Goal: Task Accomplishment & Management: Manage account settings

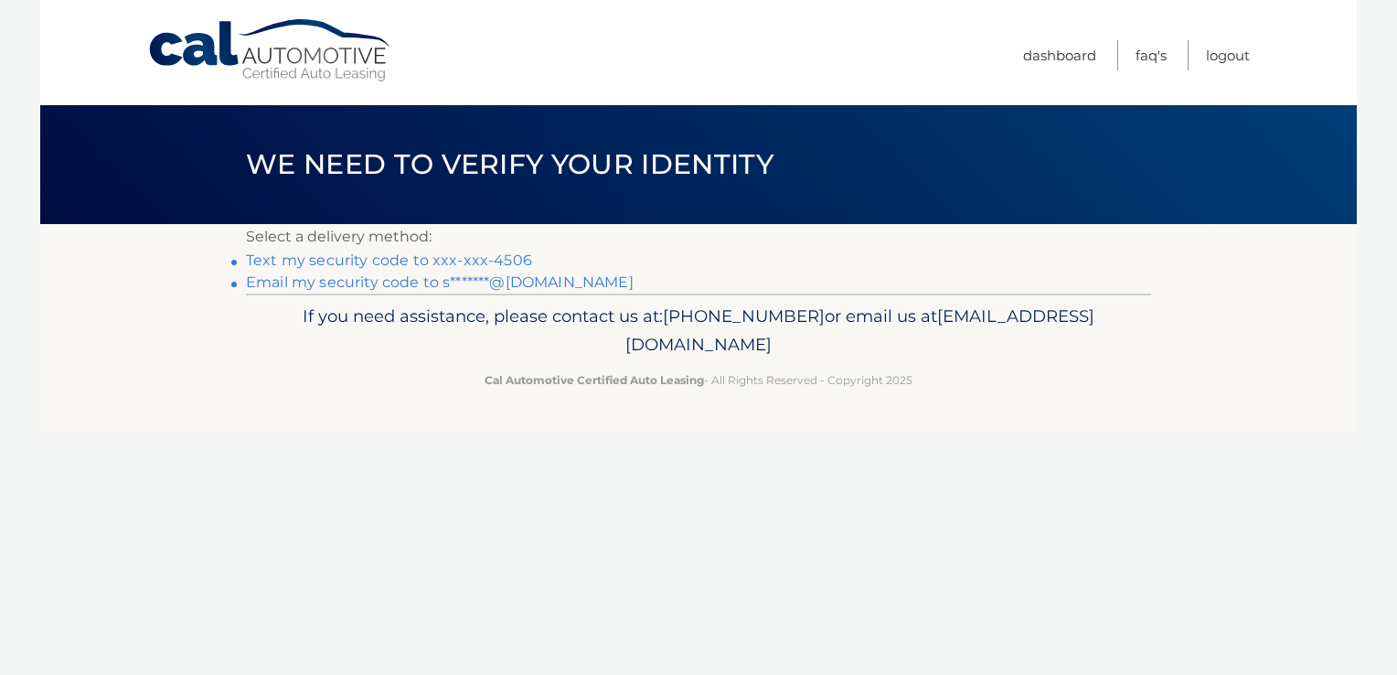
click at [491, 261] on link "Text my security code to xxx-xxx-4506" at bounding box center [389, 259] width 286 height 17
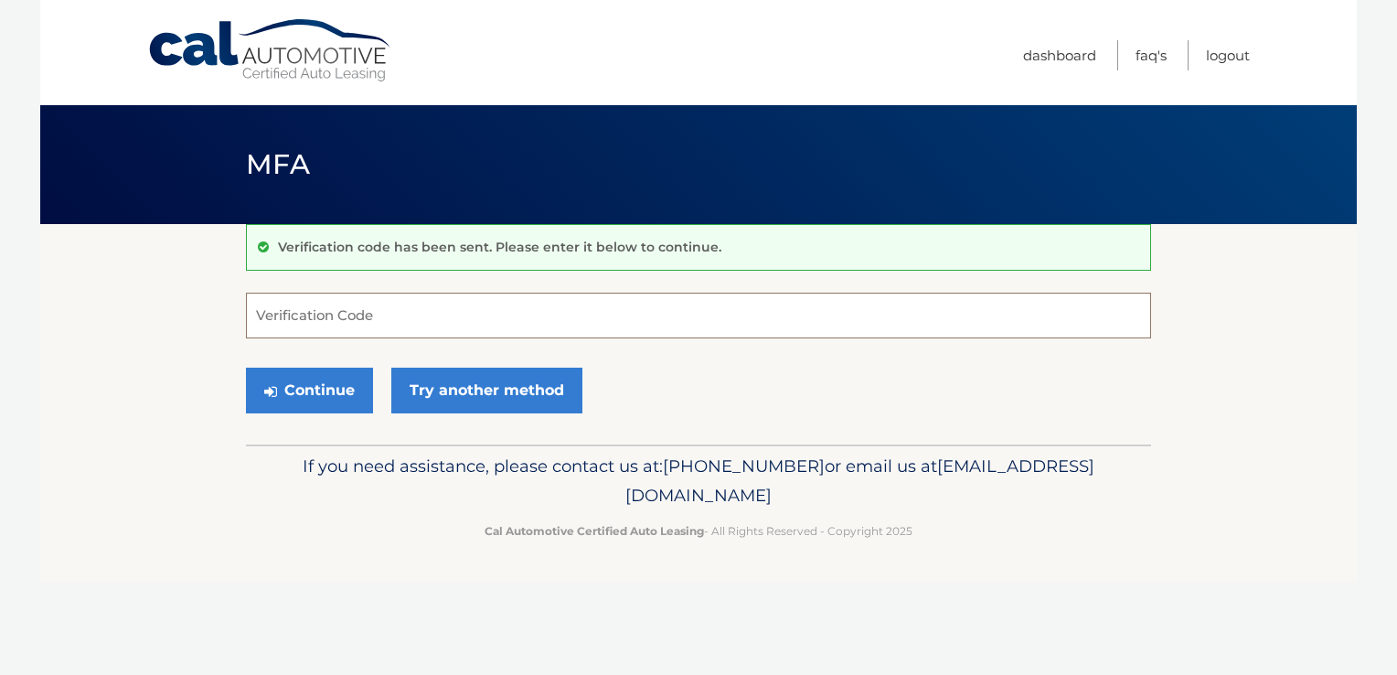
click at [481, 313] on input "Verification Code" at bounding box center [698, 316] width 905 height 46
type input "982628"
click at [330, 387] on button "Continue" at bounding box center [309, 391] width 127 height 46
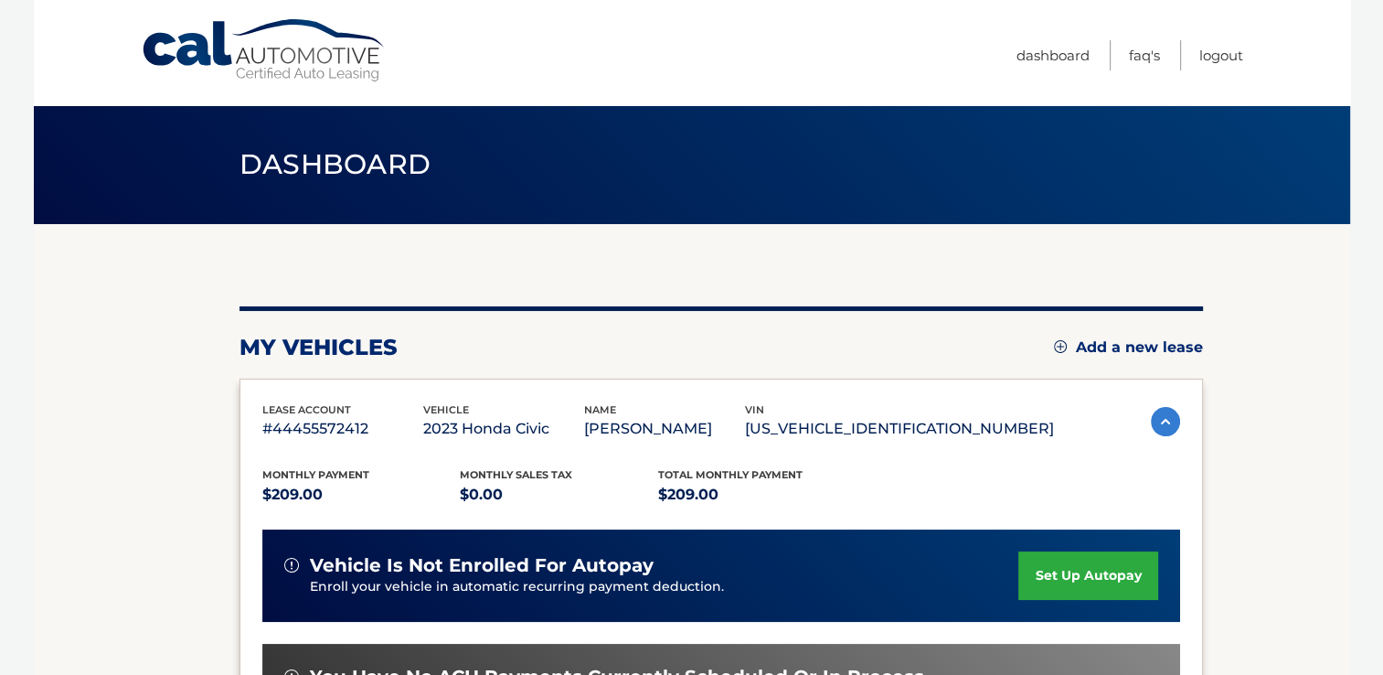
click at [330, 387] on div "lease account #44455572412 vehicle 2023 Honda Civic name [PERSON_NAME] vin [US_…" at bounding box center [722, 646] width 964 height 537
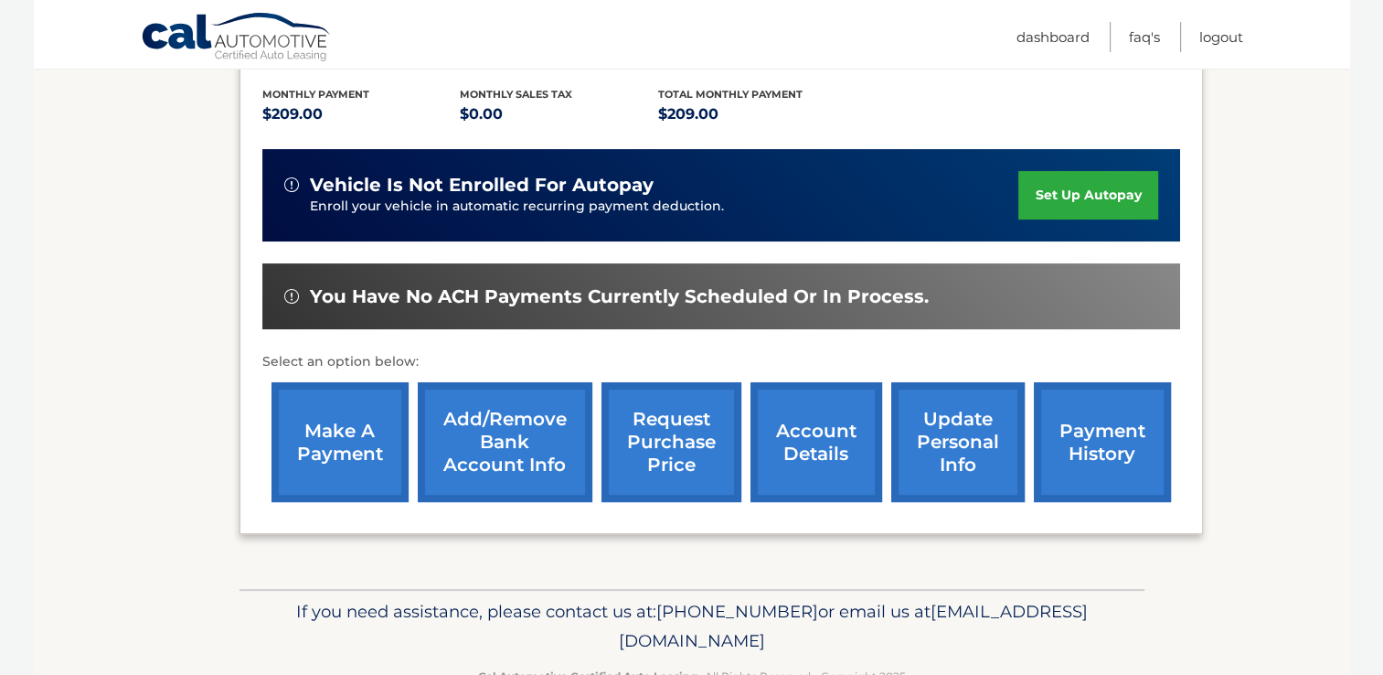
scroll to position [382, 0]
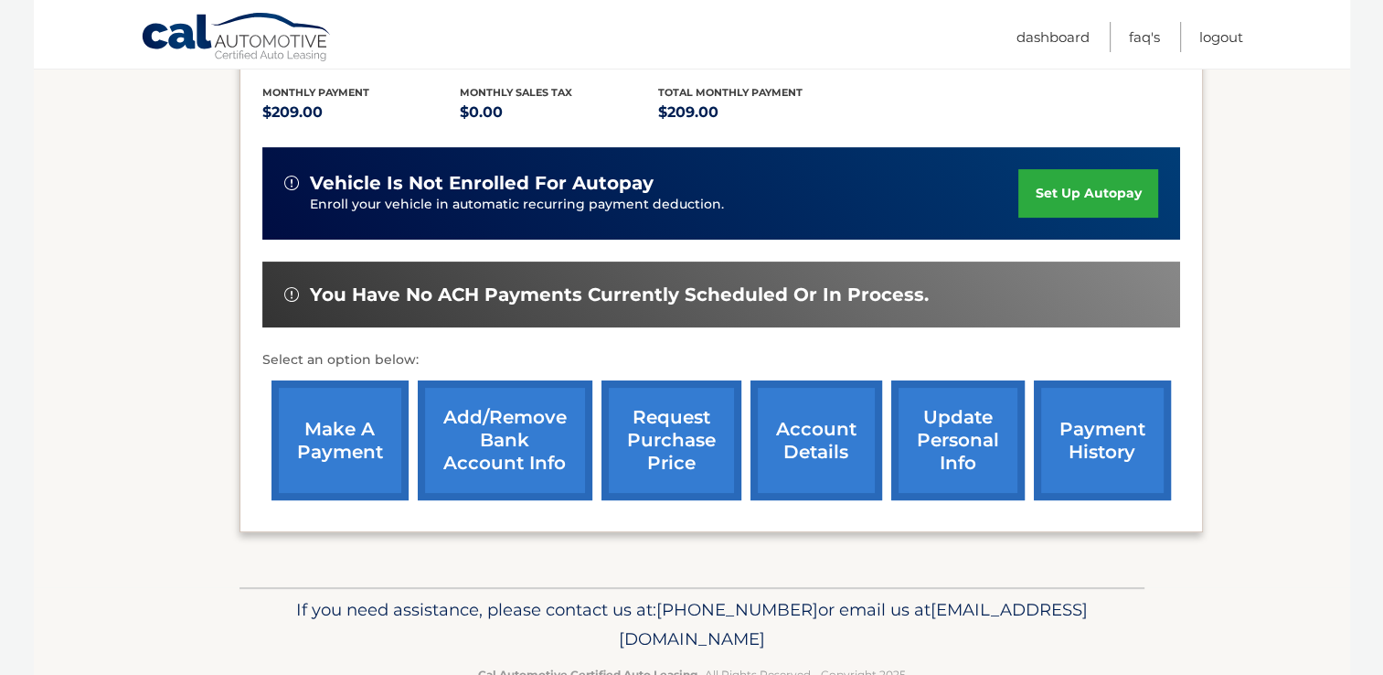
click at [333, 436] on link "make a payment" at bounding box center [340, 440] width 137 height 120
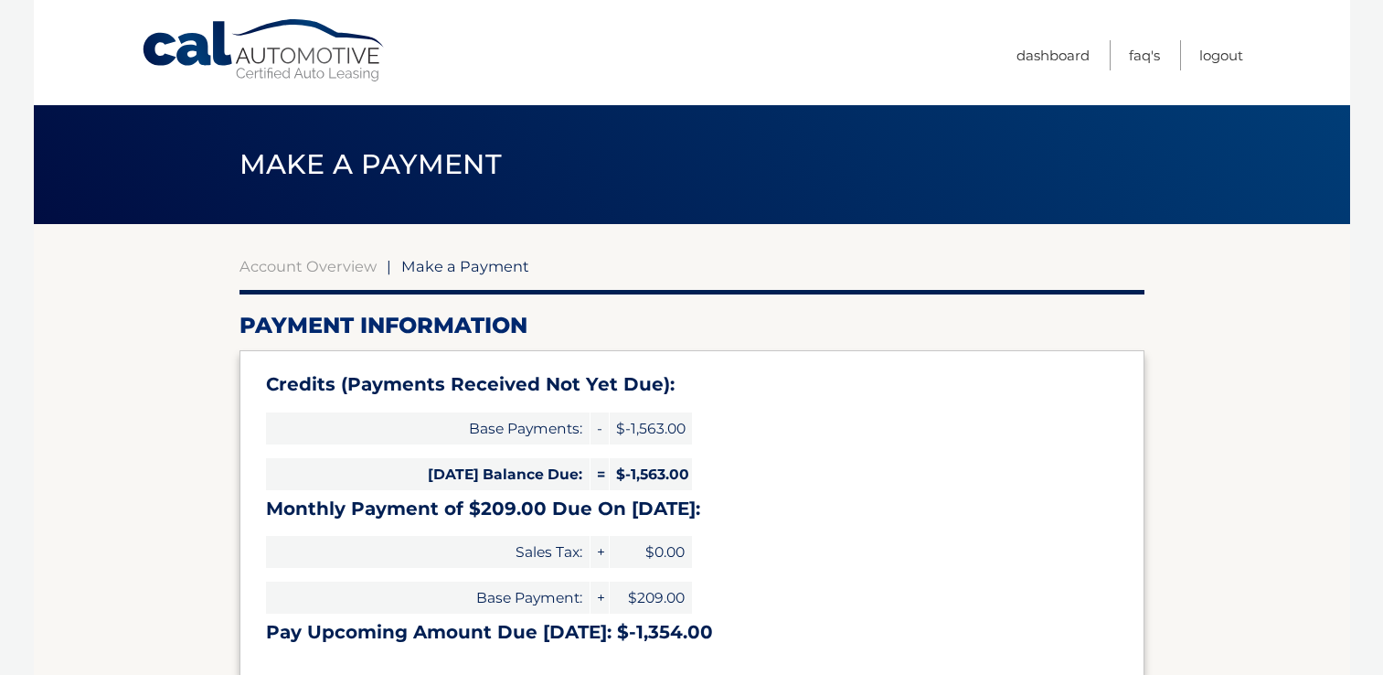
select select "ZTNhYmYxNzctMWQyMy00NmMzLTljYzEtYmVlMGE0NzdiZTc1"
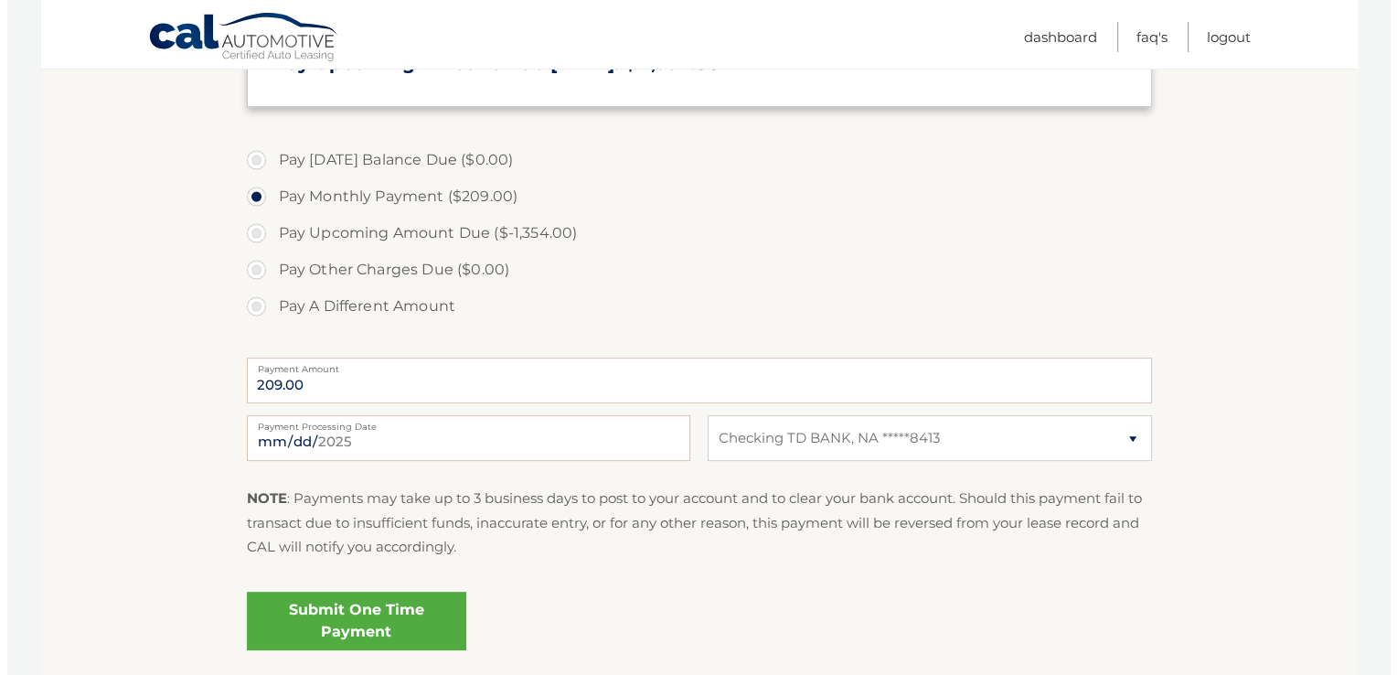
scroll to position [570, 0]
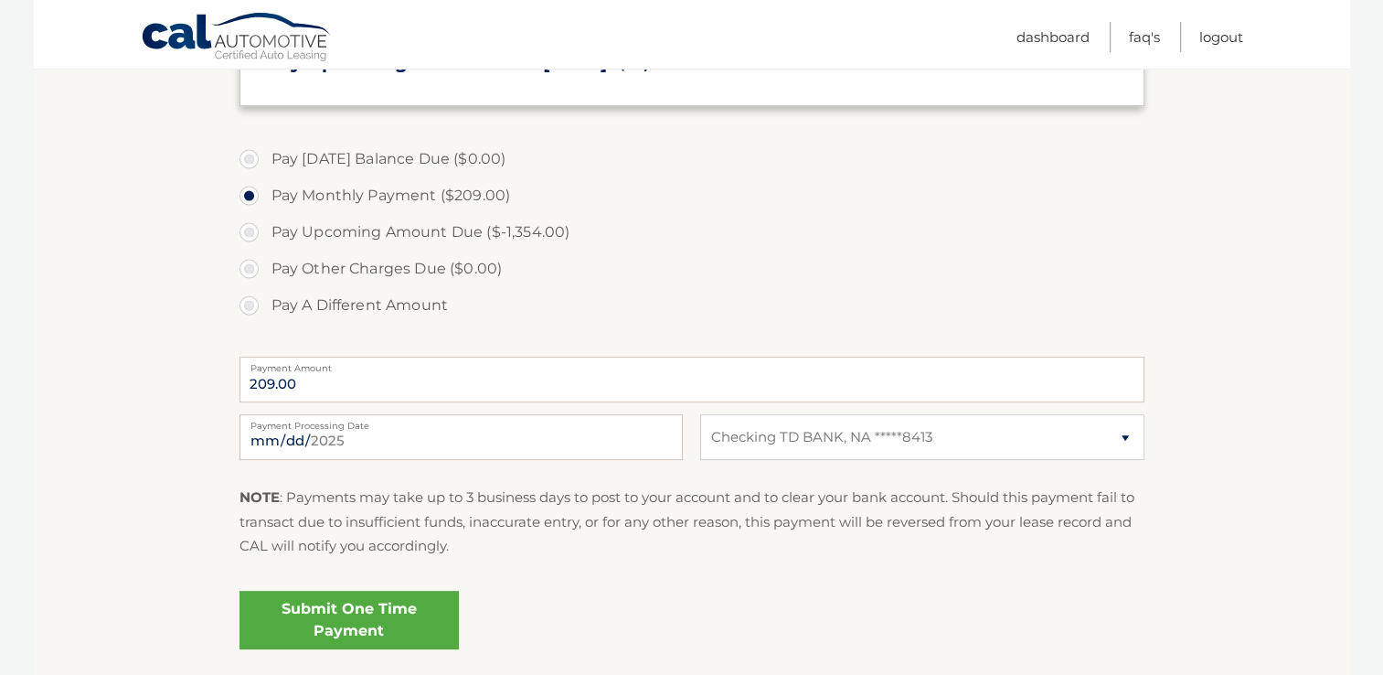
click at [369, 634] on link "Submit One Time Payment" at bounding box center [349, 620] width 219 height 59
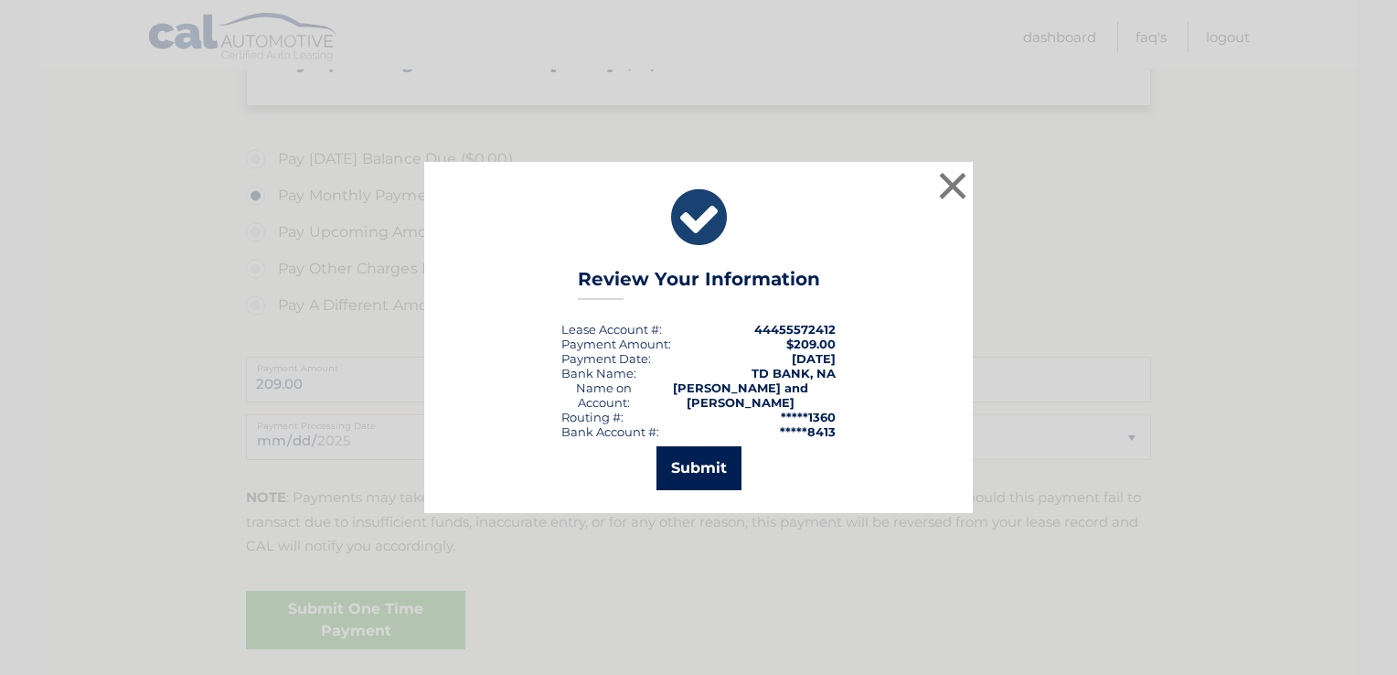
click at [715, 463] on button "Submit" at bounding box center [698, 468] width 85 height 44
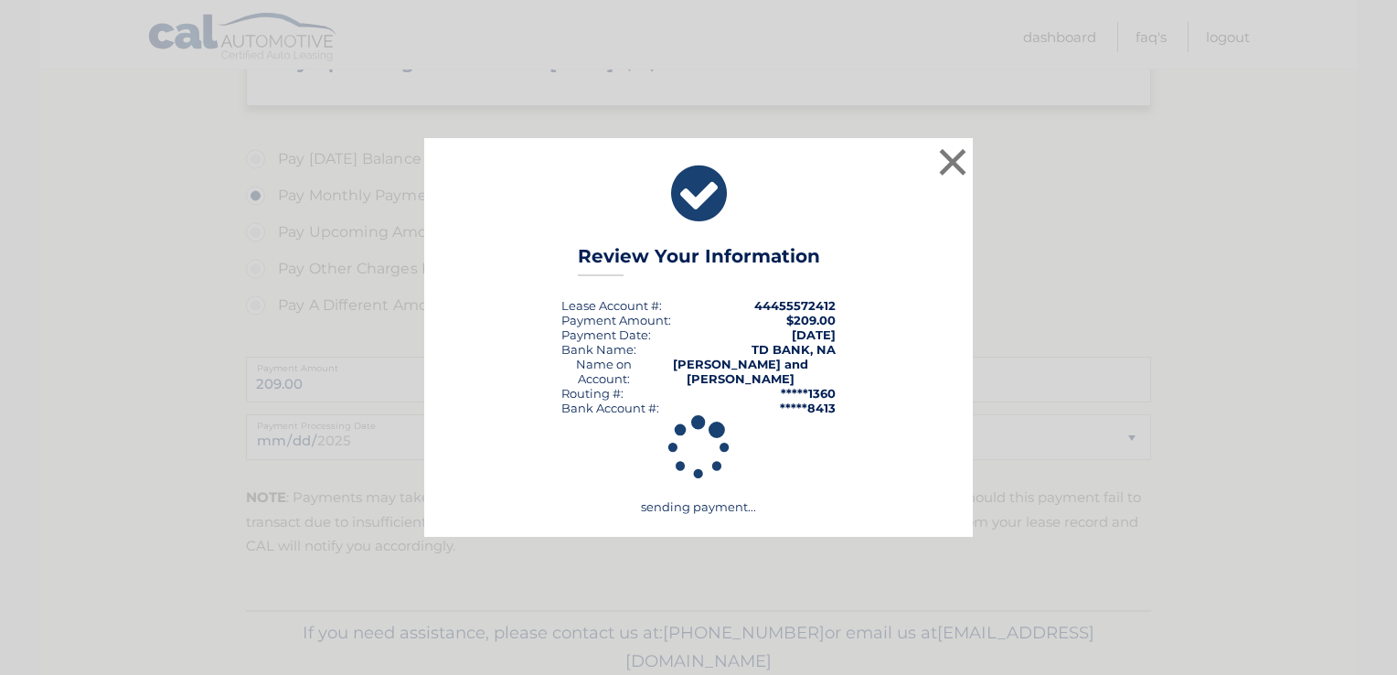
click at [715, 463] on icon at bounding box center [698, 448] width 503 height 66
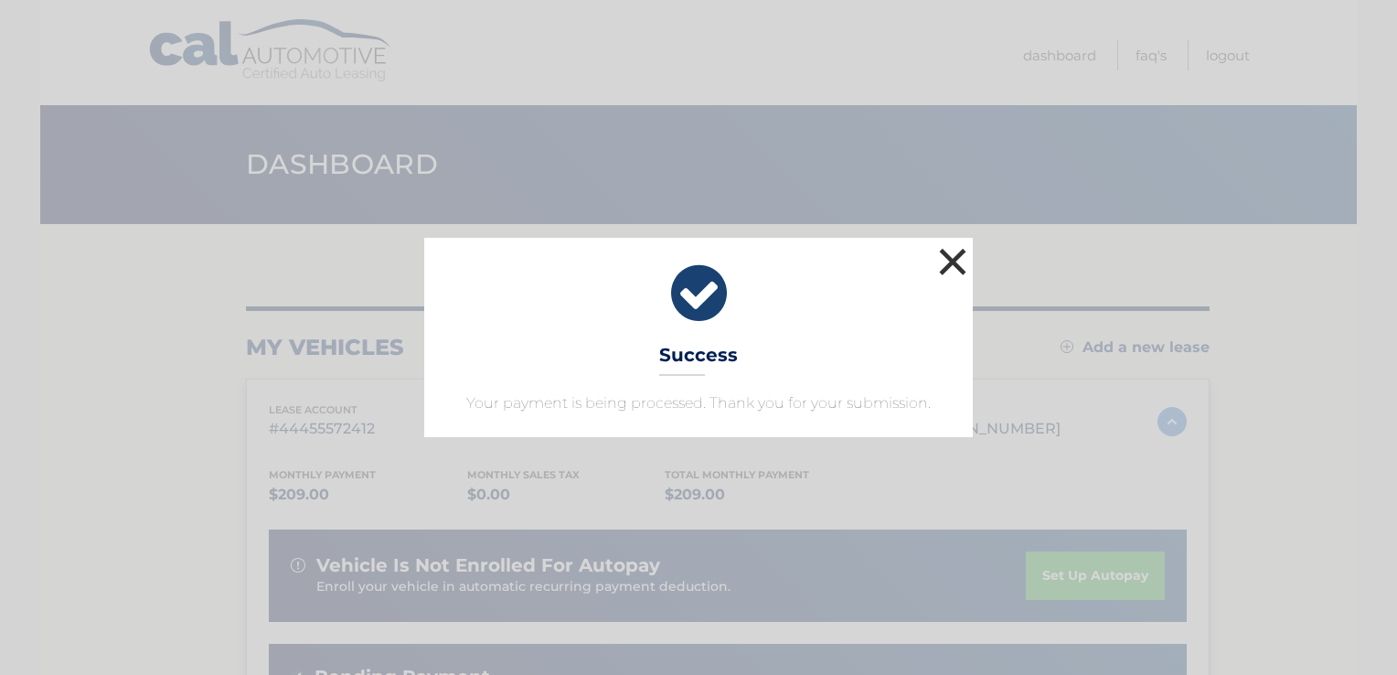
click at [953, 261] on button "×" at bounding box center [952, 261] width 37 height 37
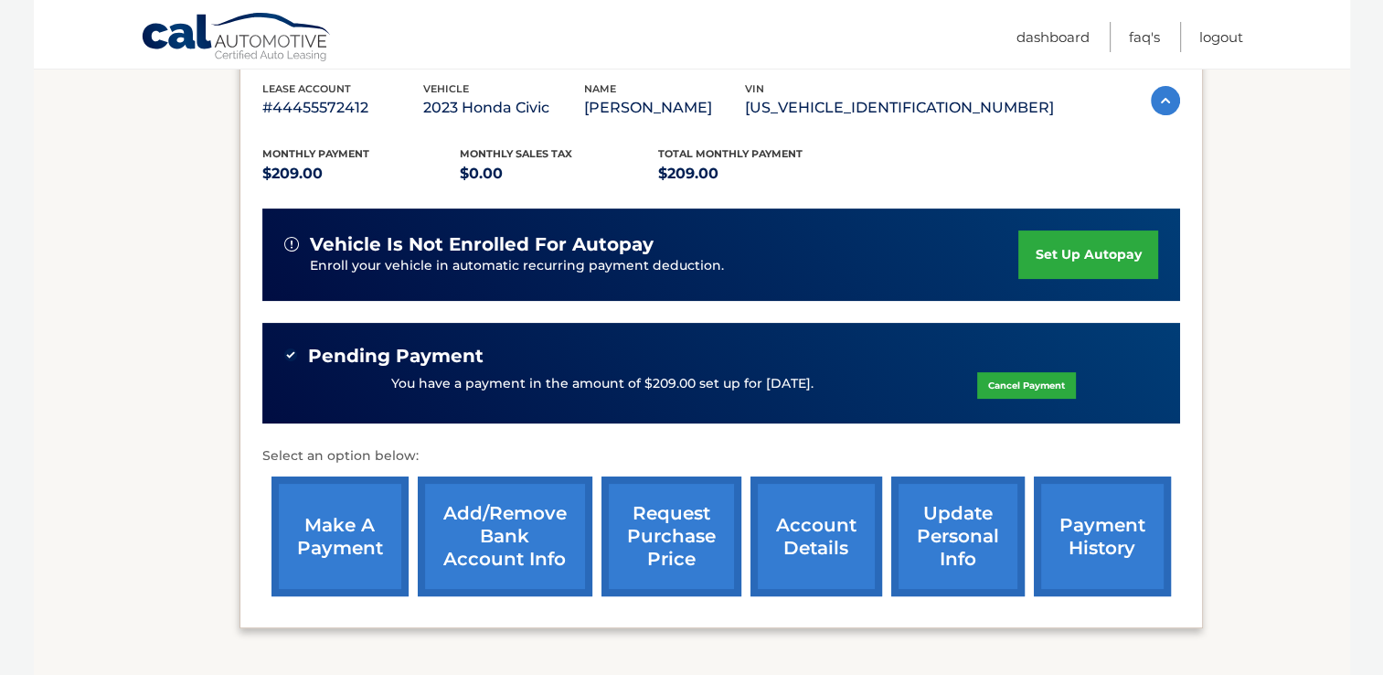
scroll to position [331, 0]
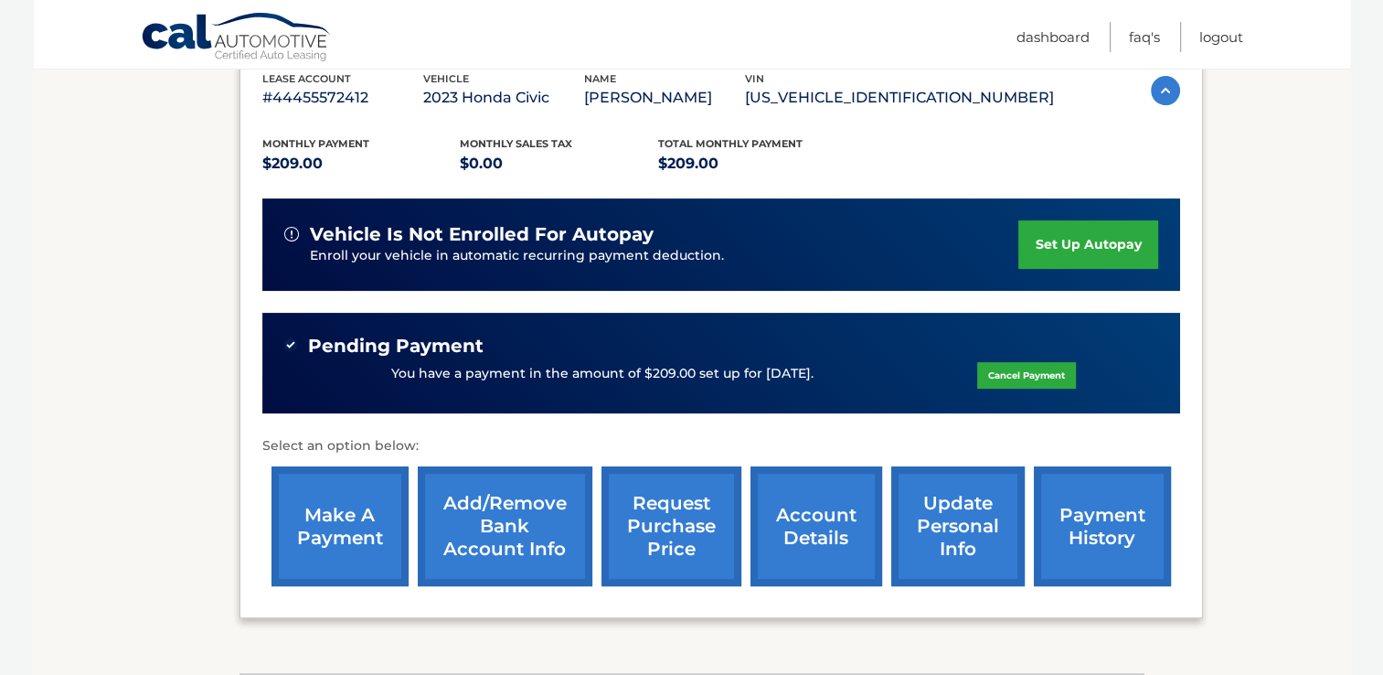
click at [1065, 521] on link "payment history" at bounding box center [1102, 526] width 137 height 120
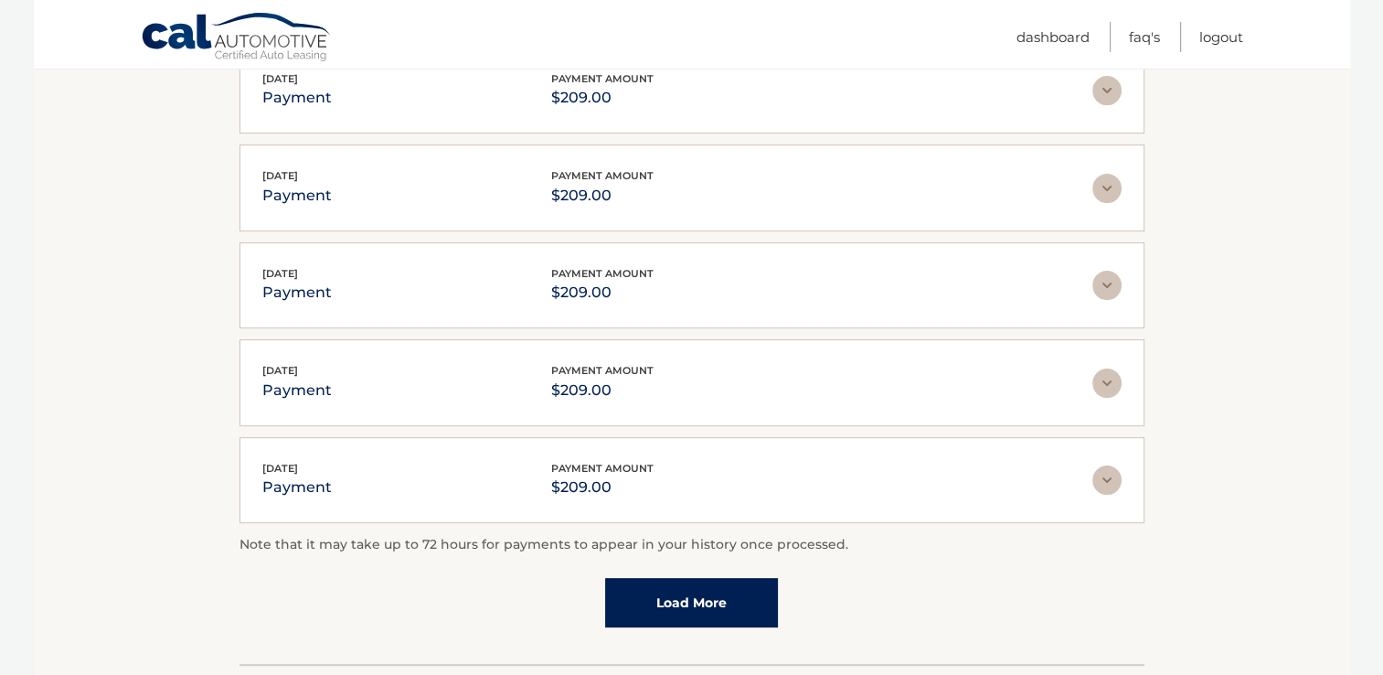
scroll to position [399, 0]
click at [669, 592] on link "Load More" at bounding box center [691, 602] width 173 height 49
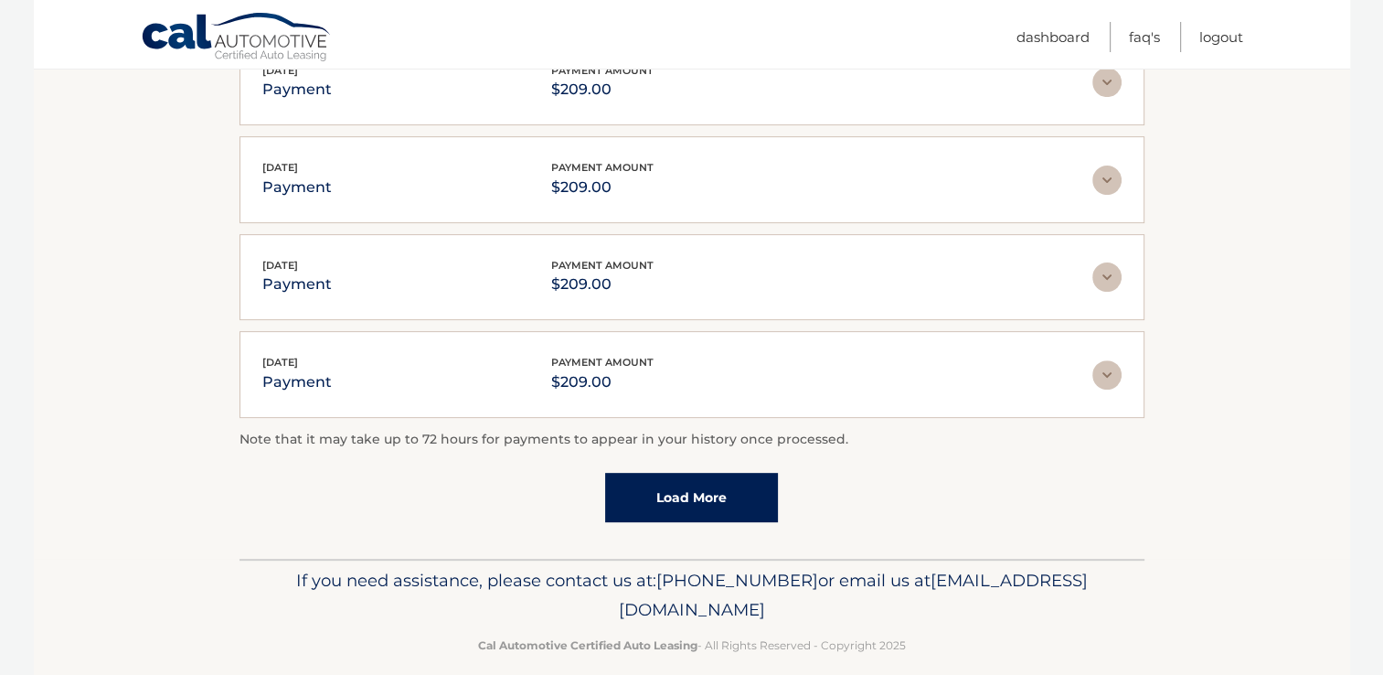
scroll to position [602, 0]
click at [662, 488] on link "Load More" at bounding box center [691, 496] width 173 height 49
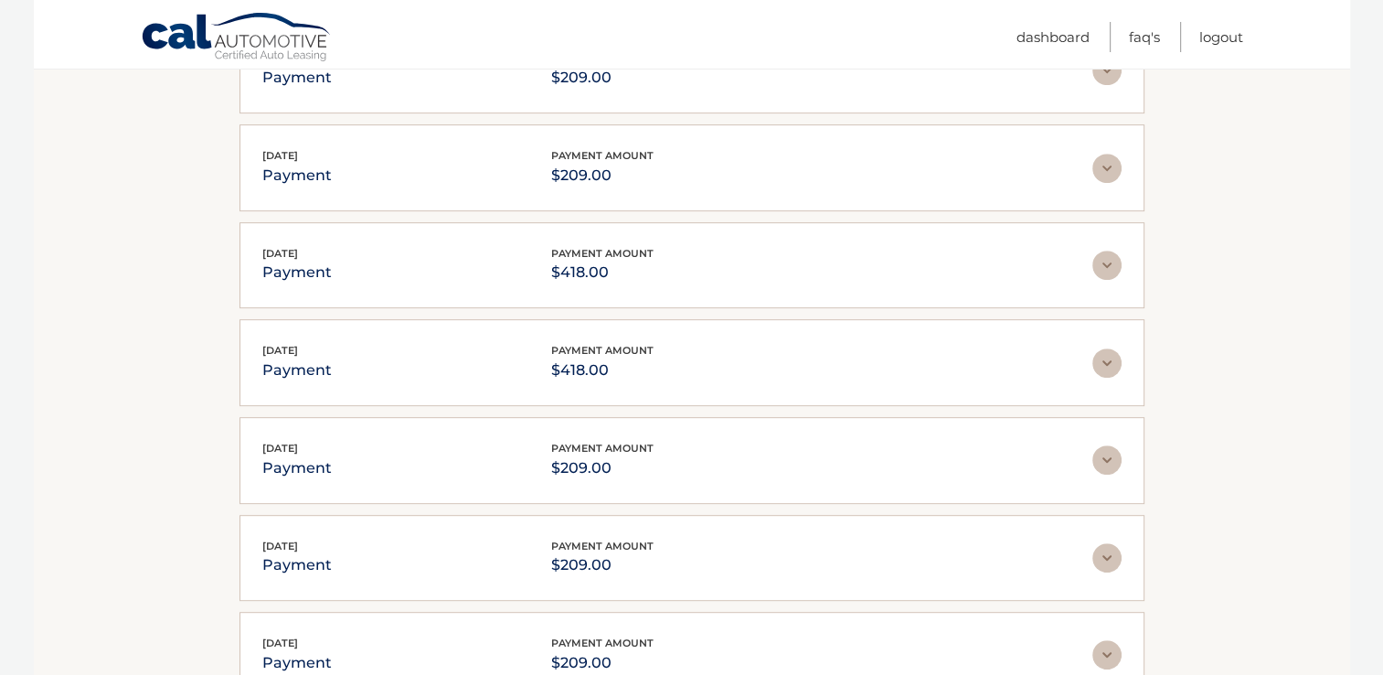
scroll to position [965, 0]
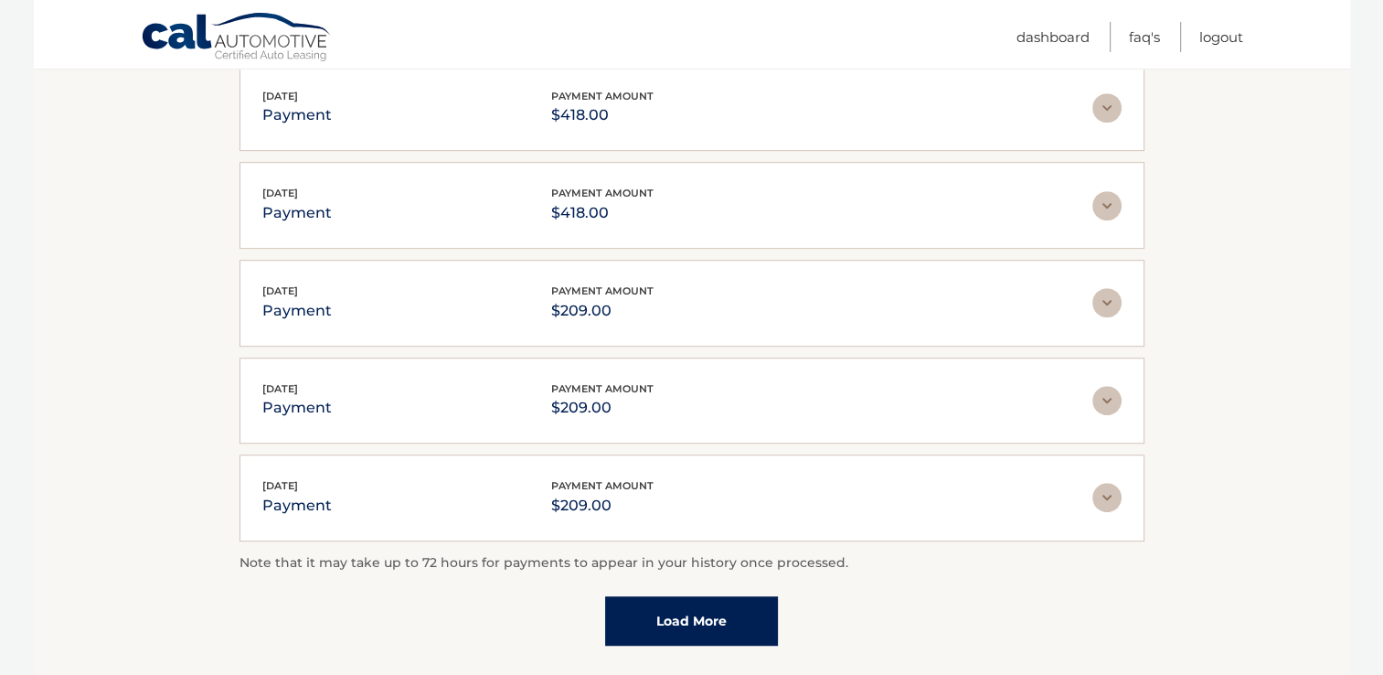
click at [662, 488] on div "Nov 08, 2024 payment payment amount $209.00" at bounding box center [677, 497] width 830 height 41
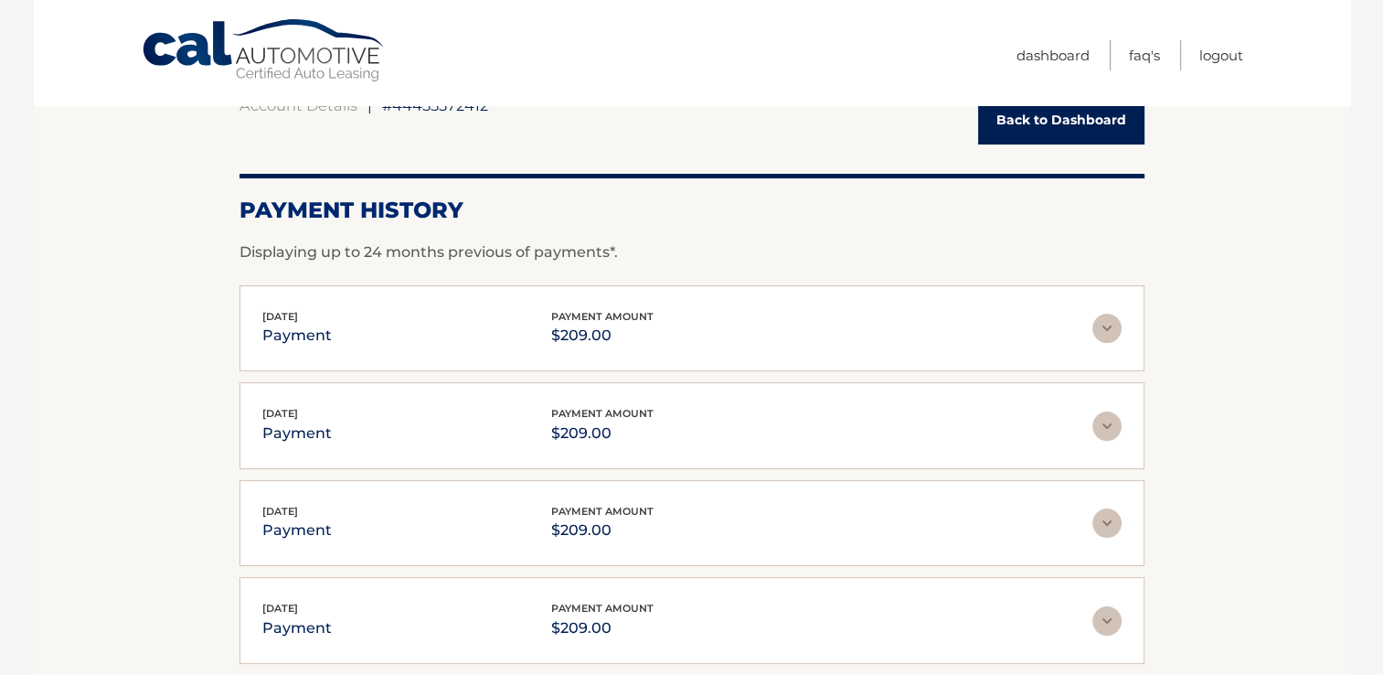
scroll to position [0, 0]
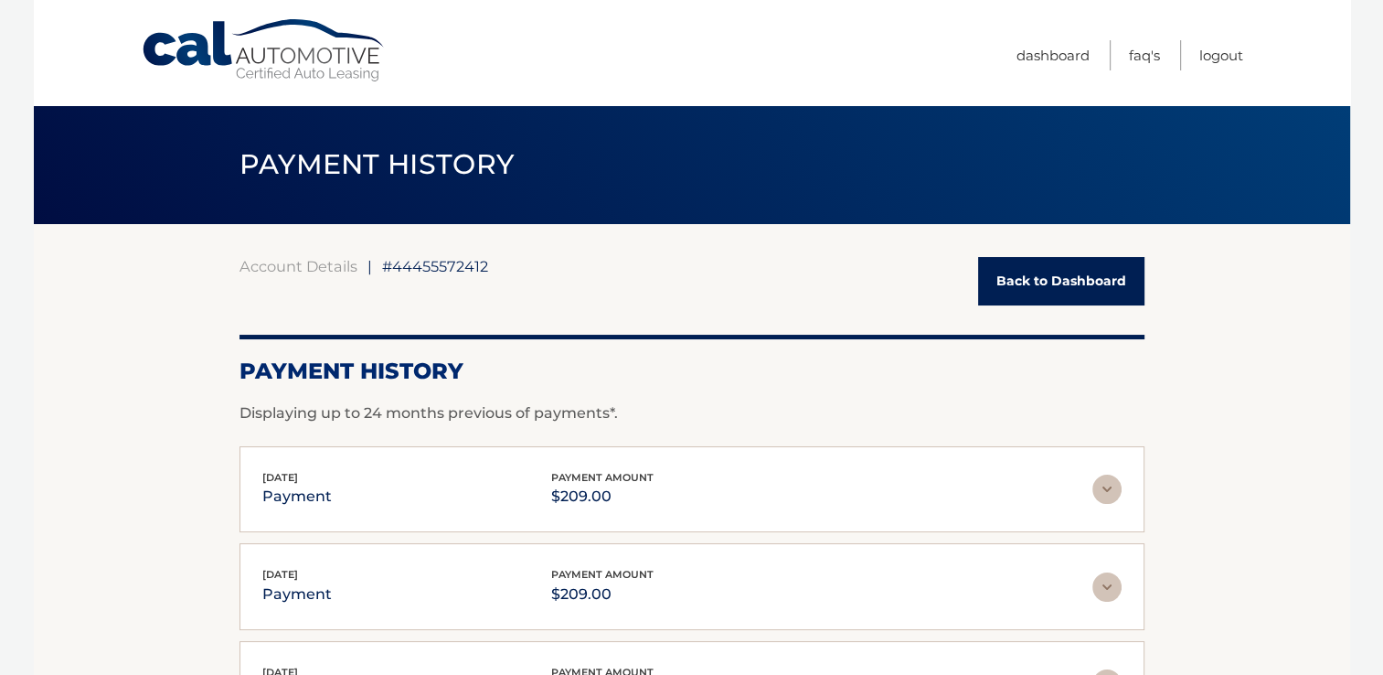
click at [1033, 277] on link "Back to Dashboard" at bounding box center [1061, 281] width 166 height 48
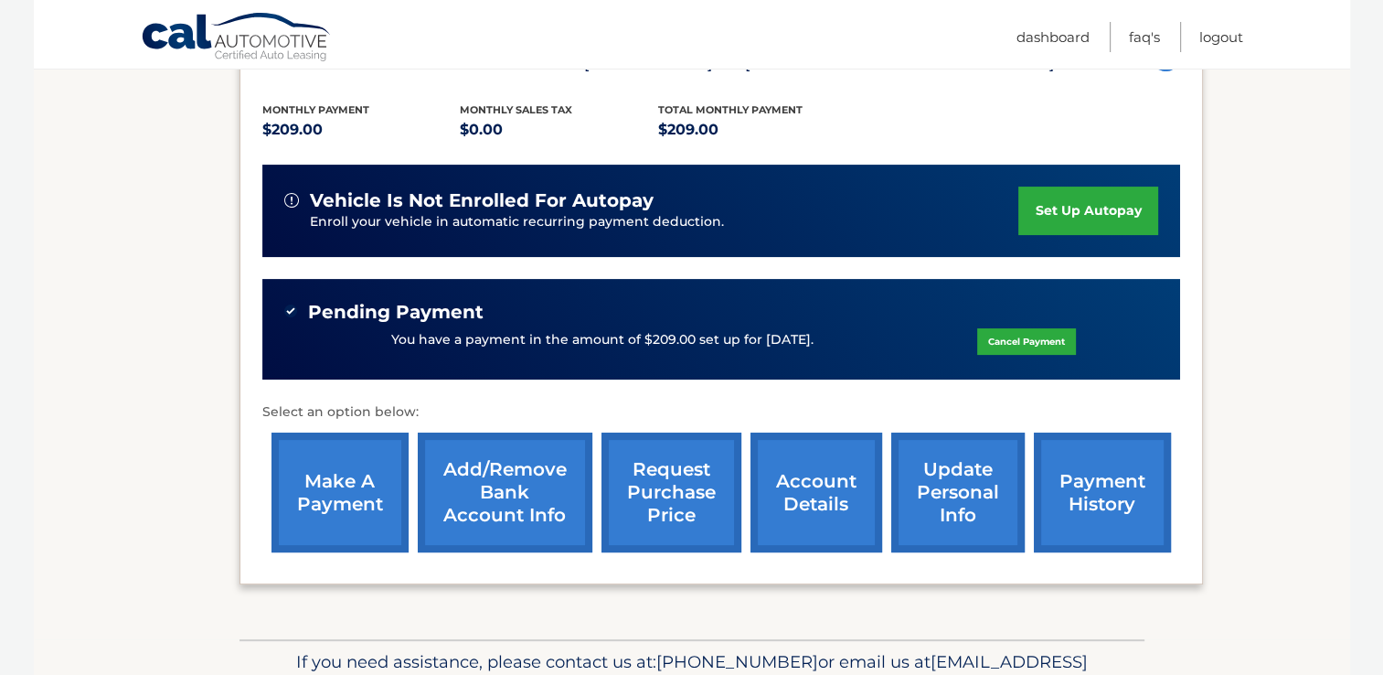
scroll to position [366, 0]
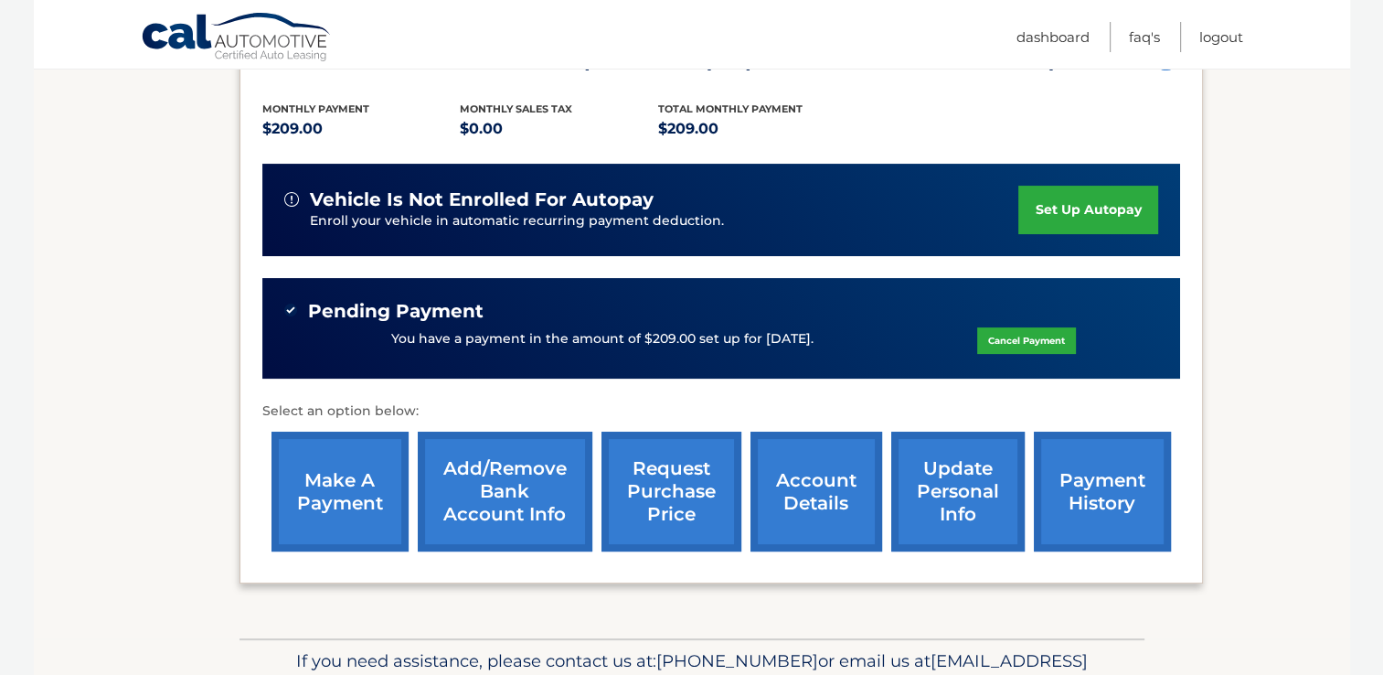
click at [671, 491] on link "request purchase price" at bounding box center [672, 492] width 140 height 120
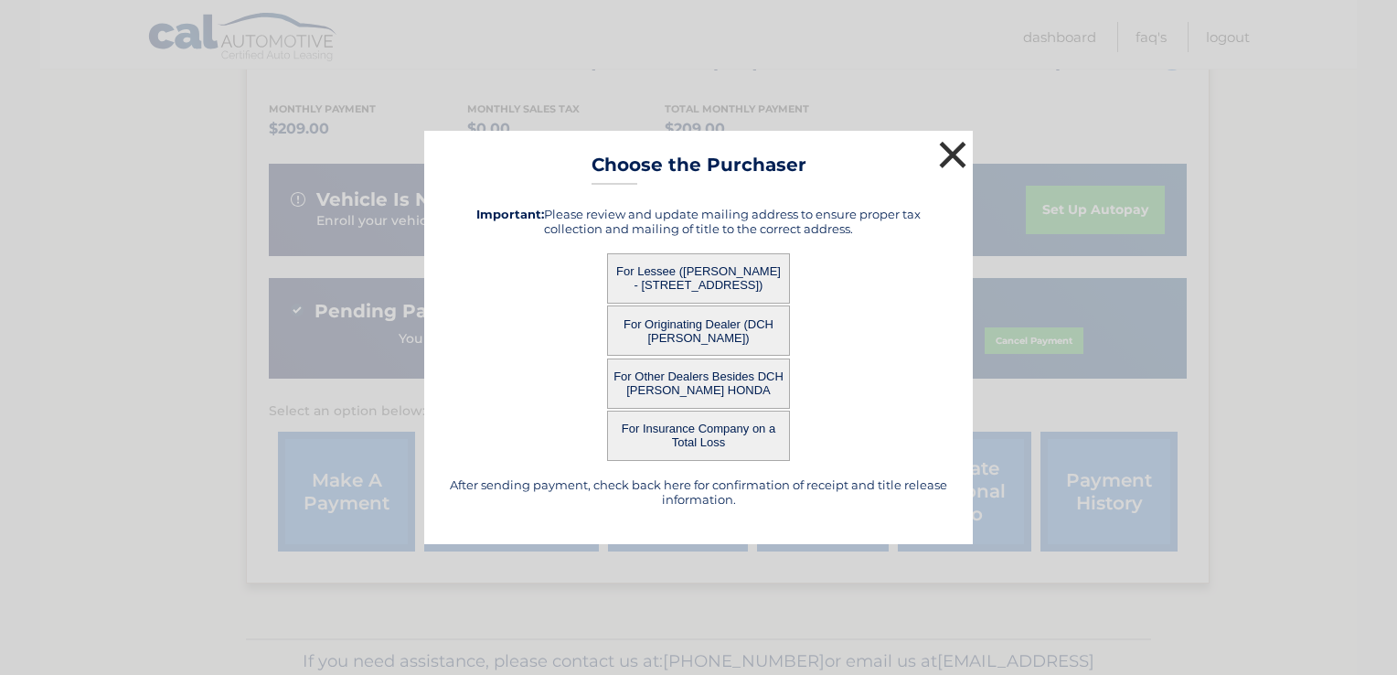
click at [947, 154] on button "×" at bounding box center [952, 154] width 37 height 37
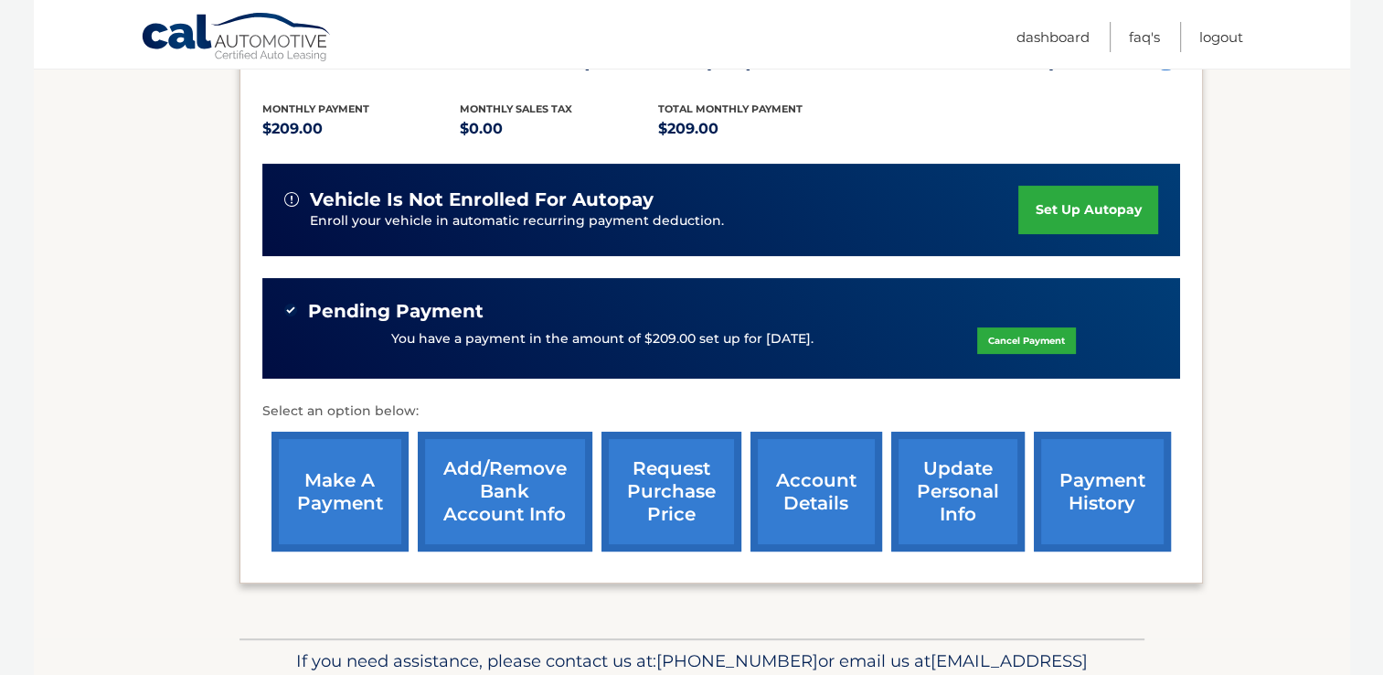
click at [817, 505] on link "account details" at bounding box center [817, 492] width 132 height 120
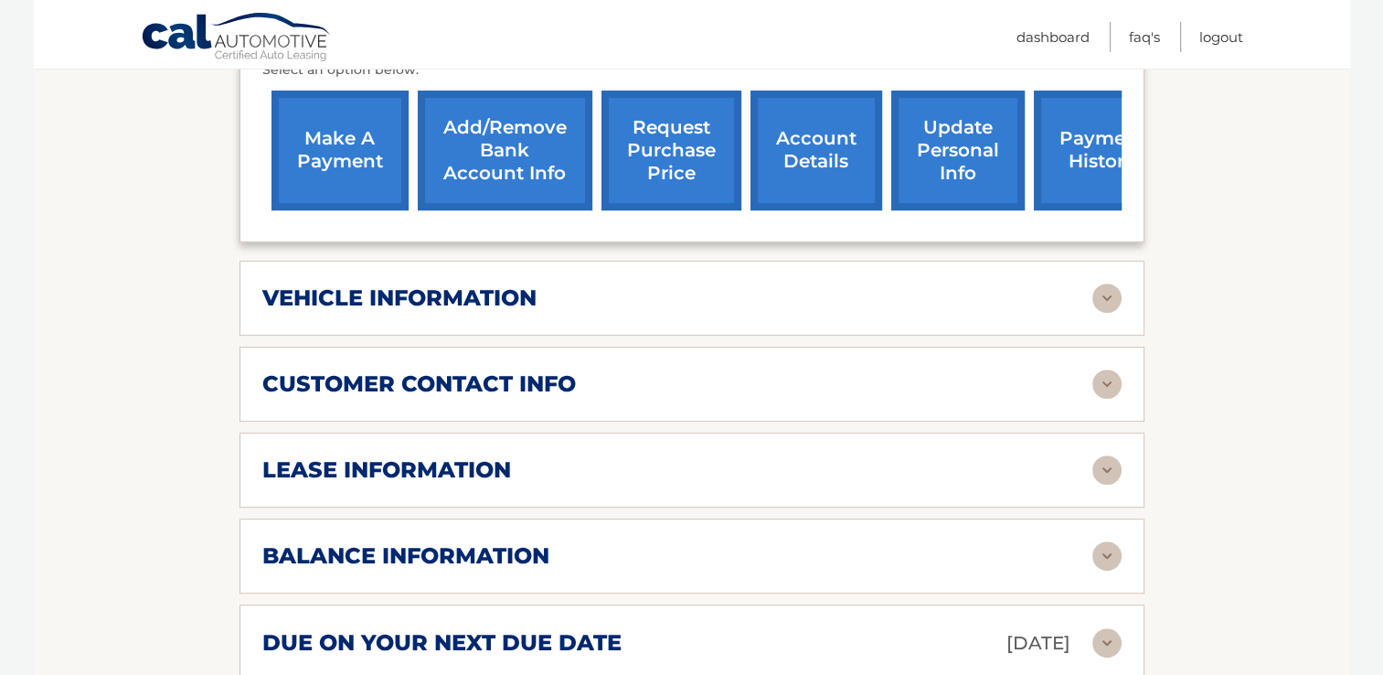
scroll to position [767, 0]
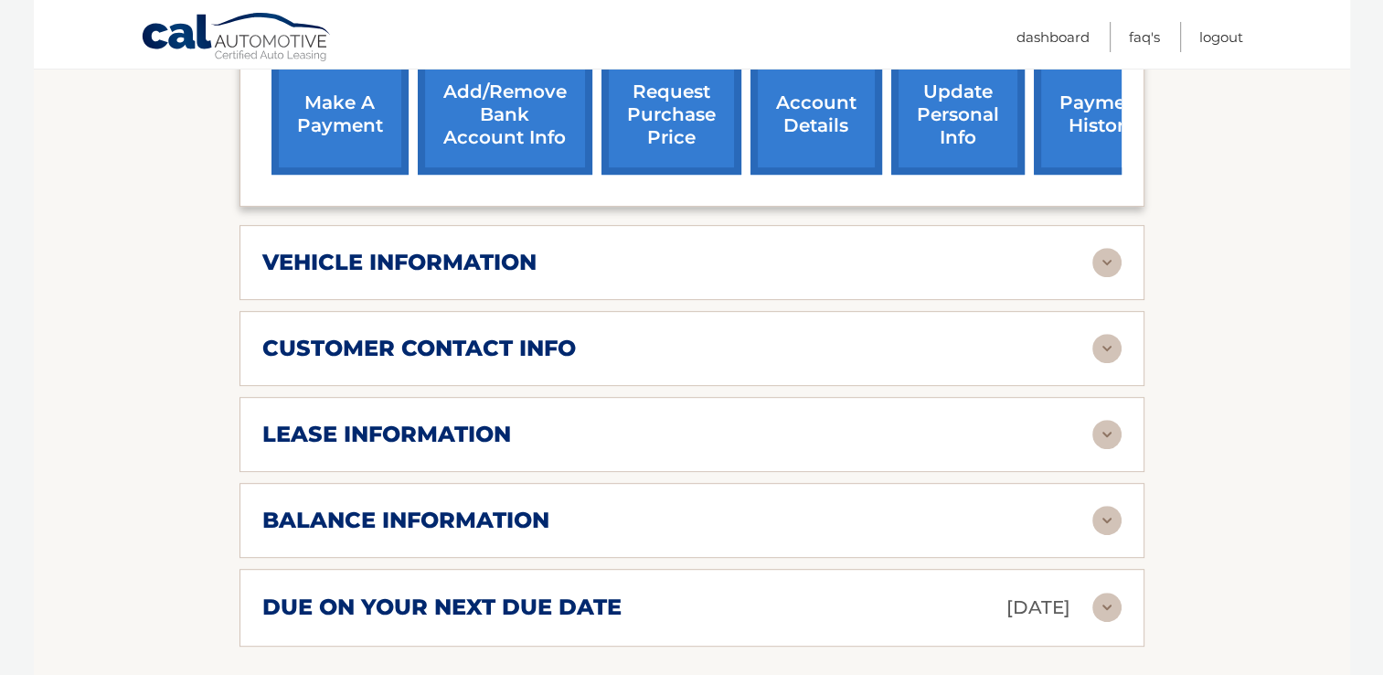
click at [1104, 510] on img at bounding box center [1106, 520] width 29 height 29
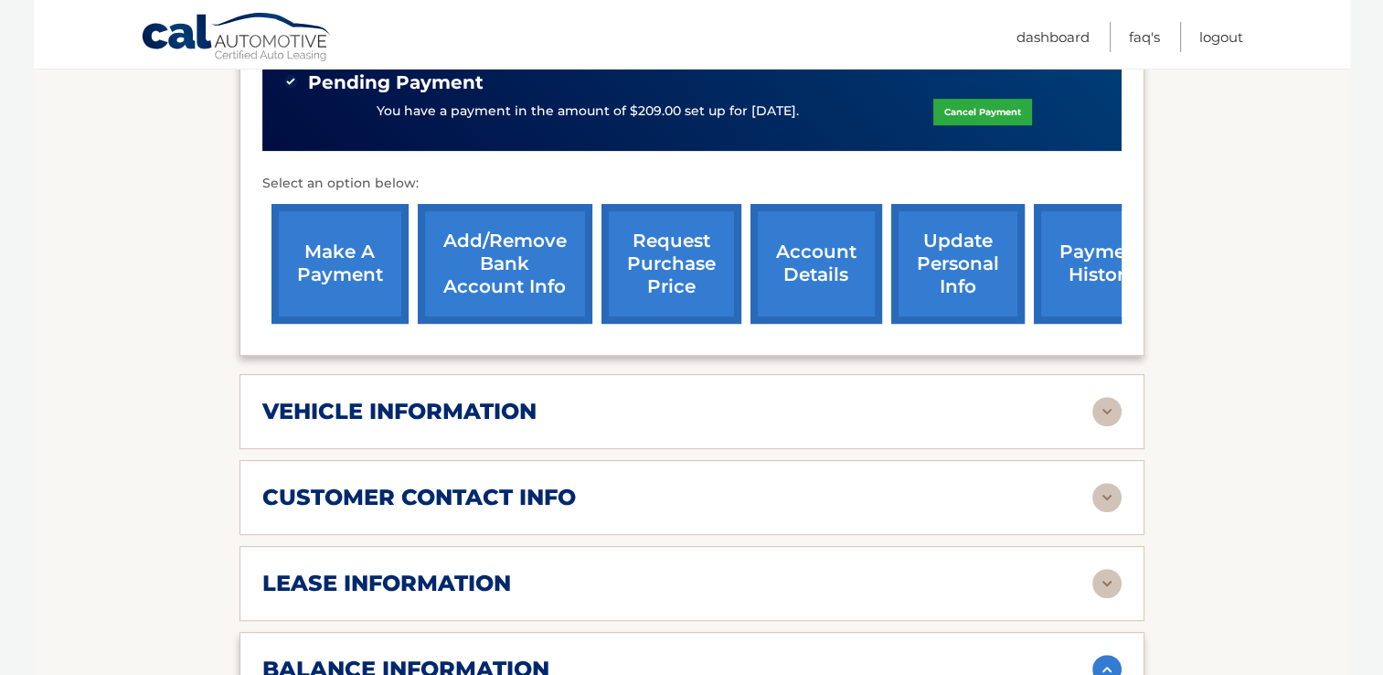
scroll to position [591, 0]
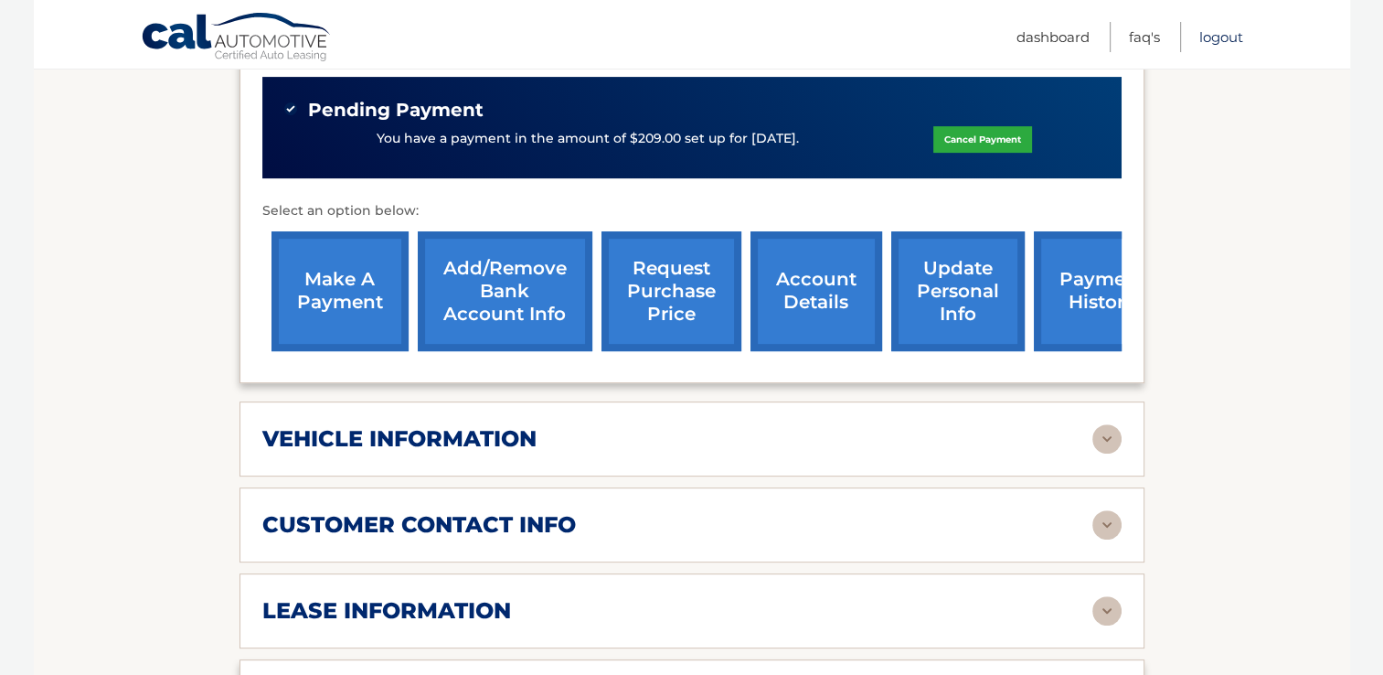
click at [1226, 38] on link "Logout" at bounding box center [1221, 37] width 44 height 30
